Goal: Task Accomplishment & Management: Manage account settings

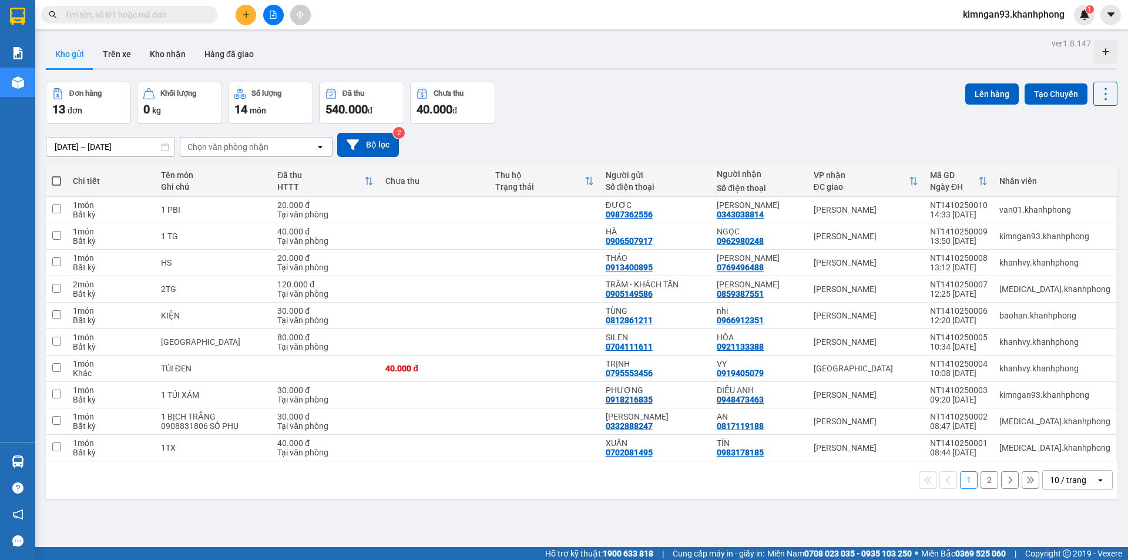
click at [987, 12] on span "kimngan93.khanhphong" at bounding box center [1013, 14] width 120 height 15
click at [983, 36] on span "Đăng xuất" at bounding box center [1018, 36] width 97 height 13
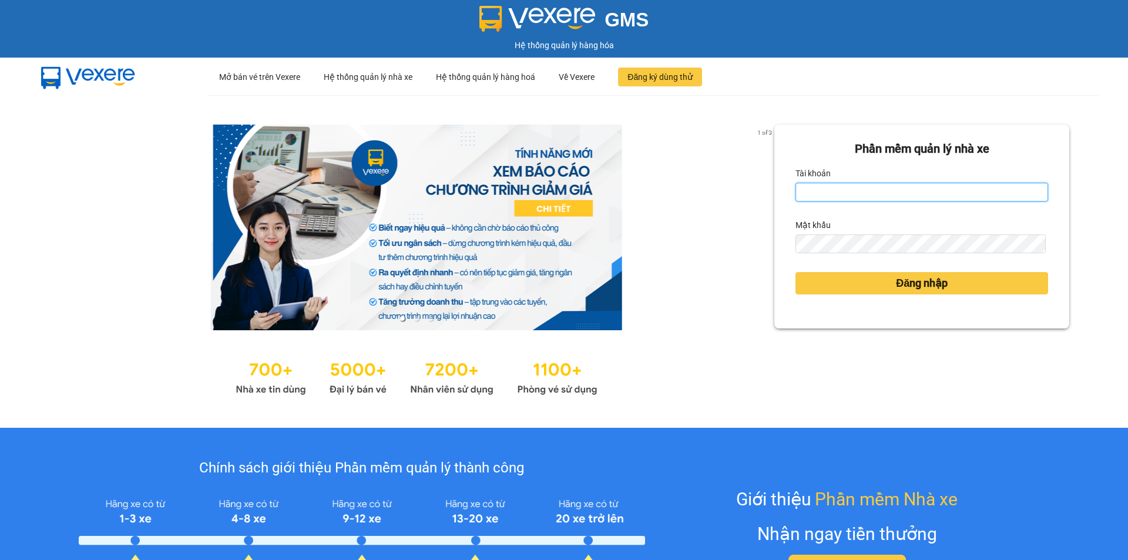
click at [826, 190] on input "Tài khoản" at bounding box center [921, 192] width 253 height 19
type input "[PERSON_NAME].khanhphong"
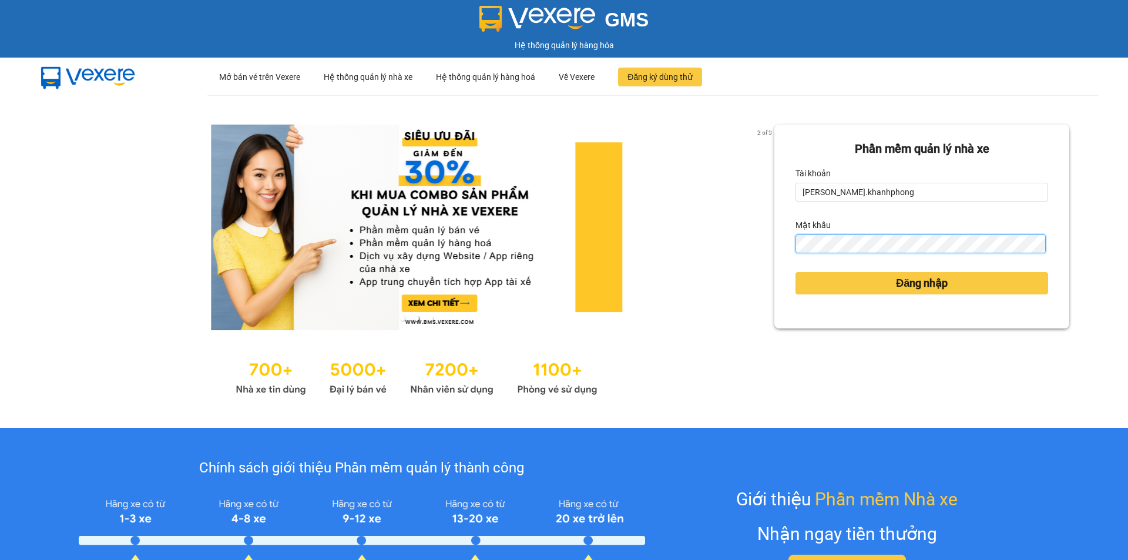
click at [795, 272] on button "Đăng nhập" at bounding box center [921, 283] width 253 height 22
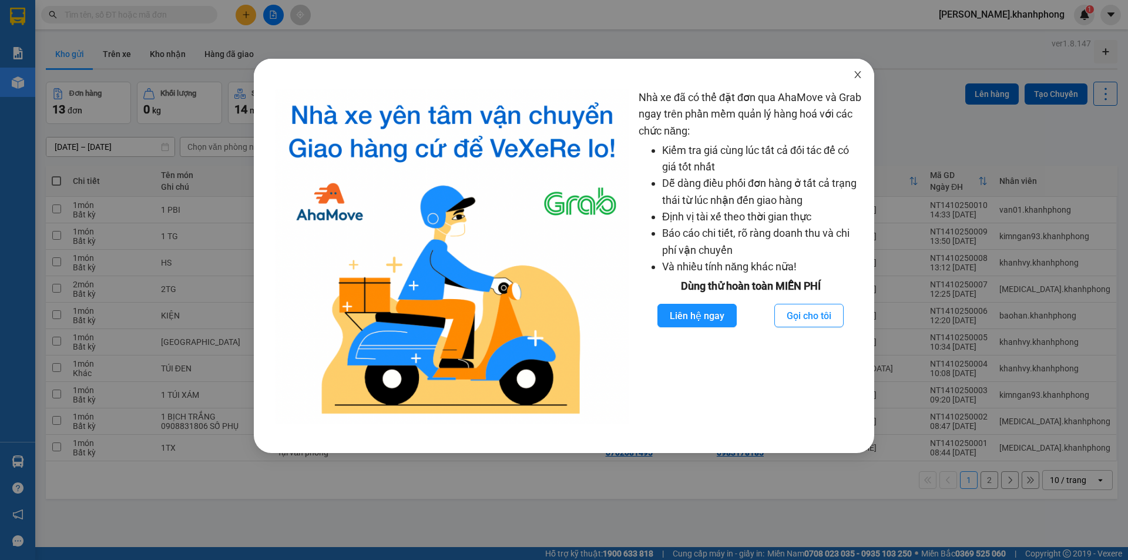
click at [856, 73] on icon "close" at bounding box center [857, 74] width 9 height 9
